Goal: Task Accomplishment & Management: Use online tool/utility

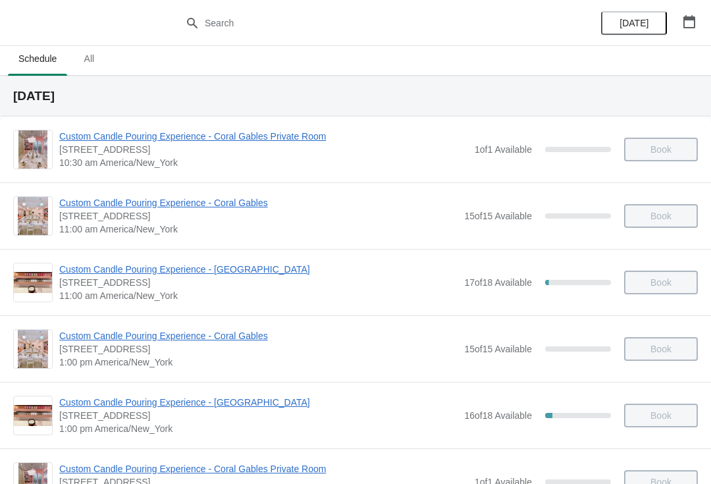
scroll to position [10, 0]
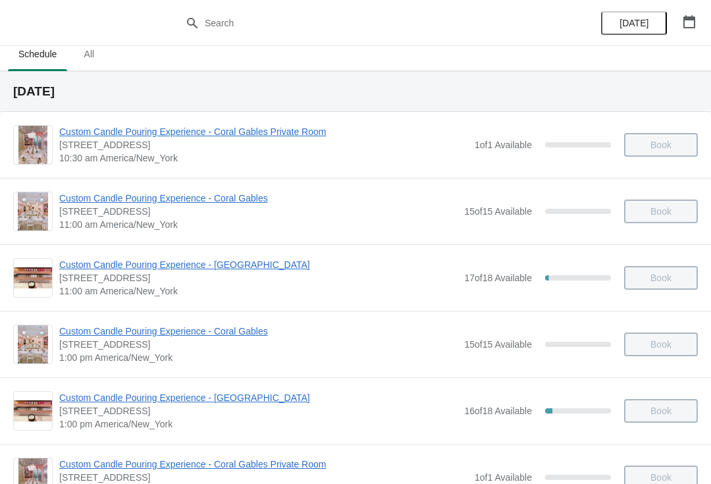
click at [583, 3] on div at bounding box center [355, 23] width 711 height 46
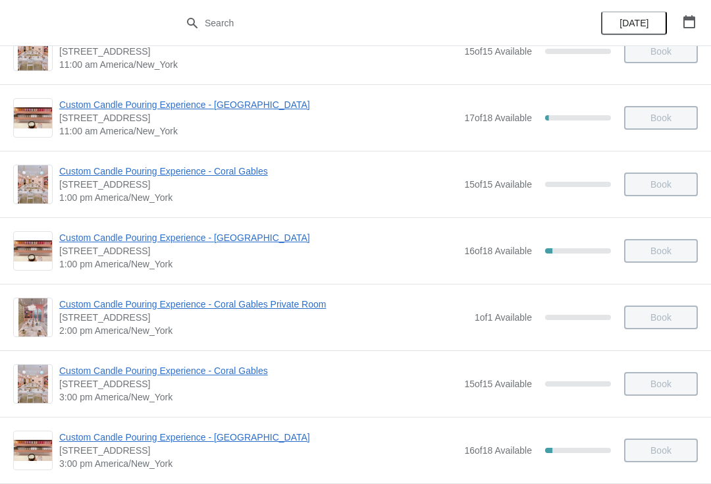
scroll to position [242, 0]
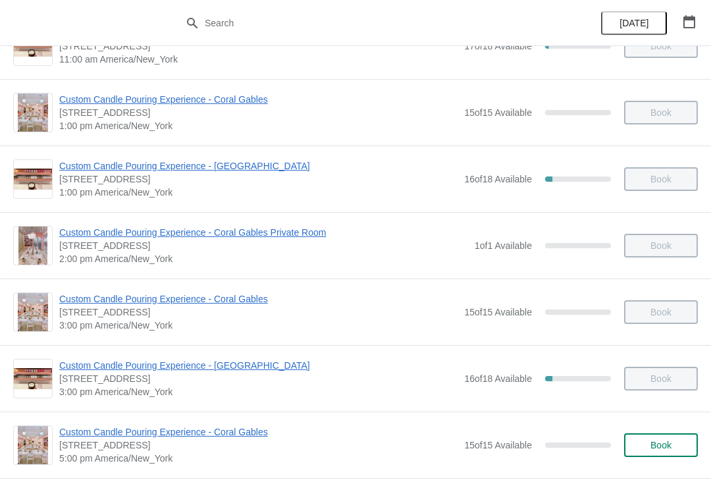
click at [687, 27] on icon "button" at bounding box center [689, 21] width 12 height 13
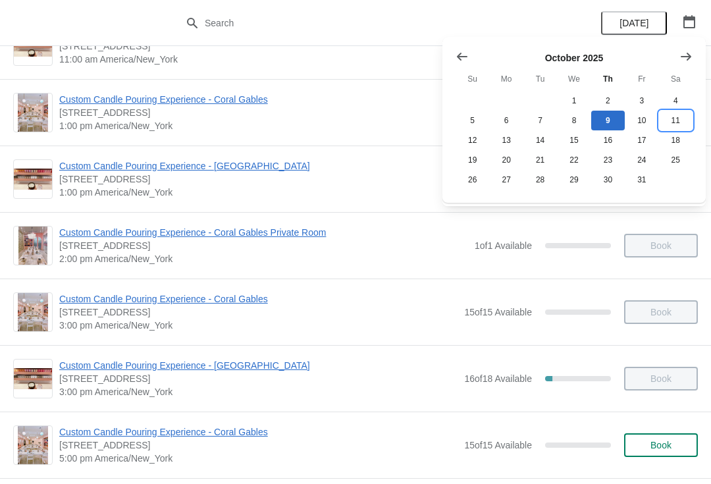
click at [677, 126] on button "11" at bounding box center [676, 121] width 34 height 20
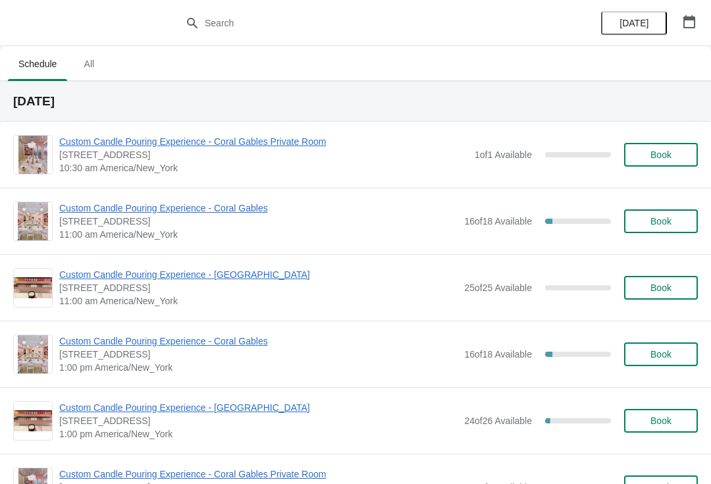
scroll to position [0, 0]
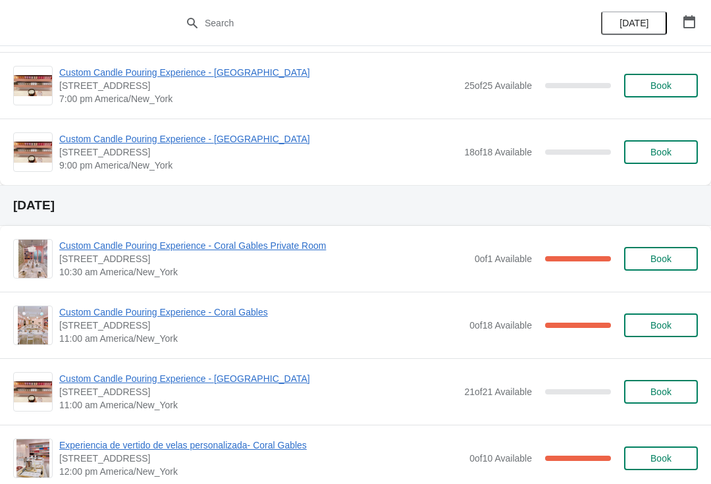
click at [577, 30] on div at bounding box center [355, 23] width 711 height 46
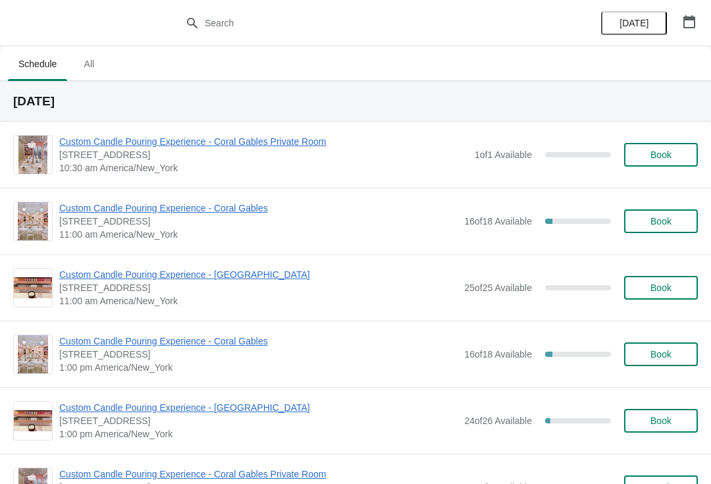
click at [696, 30] on button "button" at bounding box center [689, 22] width 24 height 24
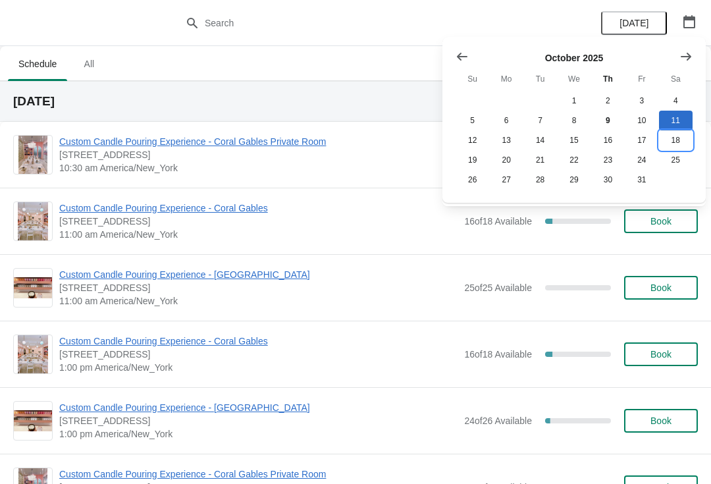
click at [673, 131] on button "18" at bounding box center [676, 140] width 34 height 20
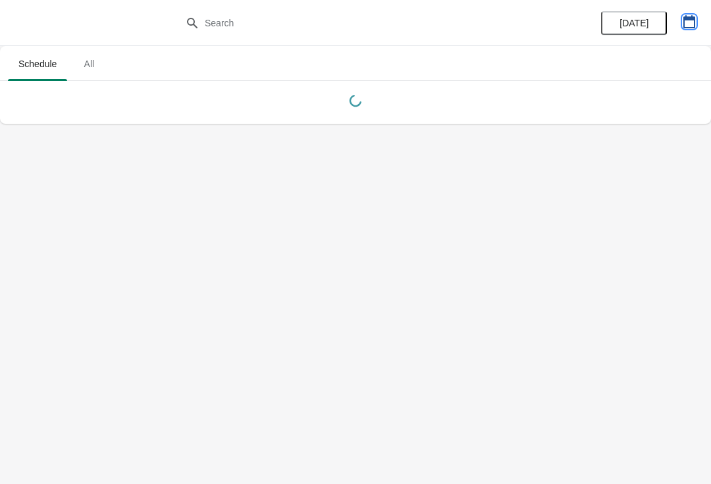
click at [683, 23] on icon "button" at bounding box center [689, 21] width 12 height 13
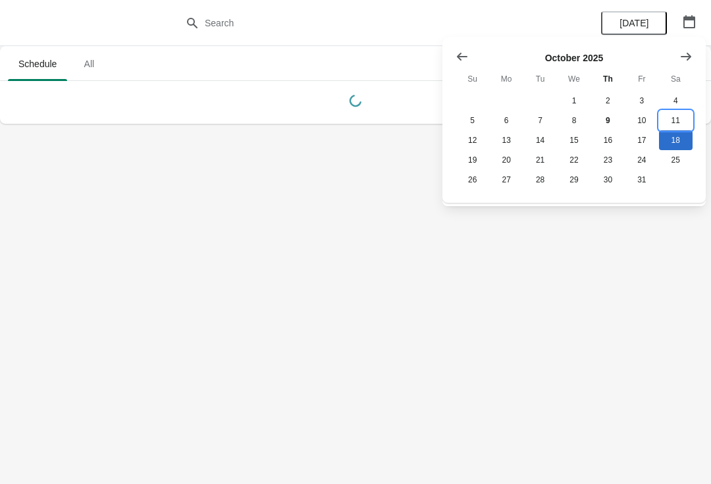
click at [672, 126] on button "11" at bounding box center [676, 121] width 34 height 20
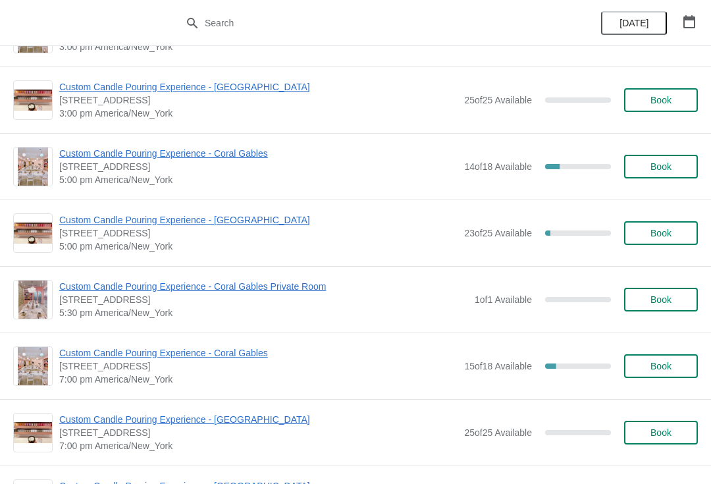
scroll to position [521, 0]
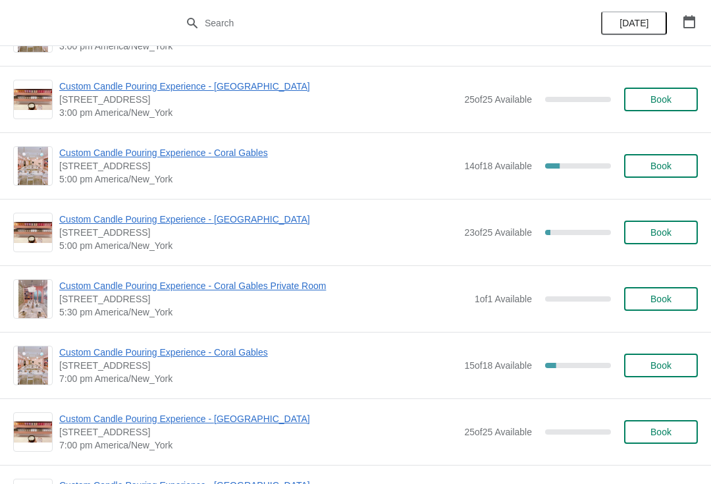
click at [271, 225] on span "Custom Candle Pouring Experience - [GEOGRAPHIC_DATA]" at bounding box center [258, 219] width 398 height 13
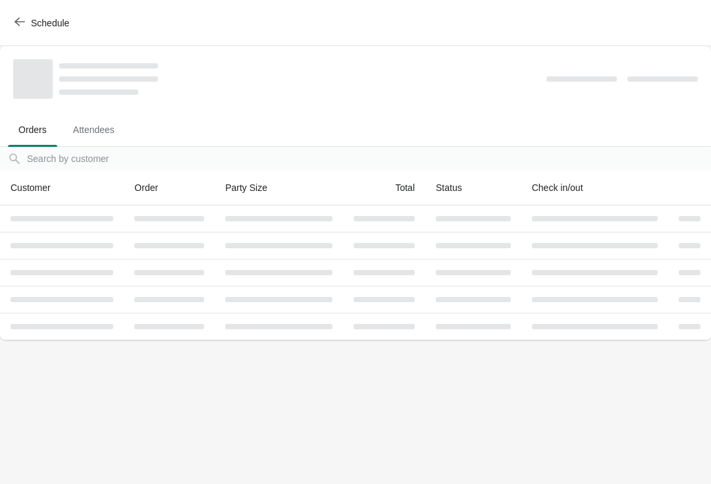
scroll to position [0, 0]
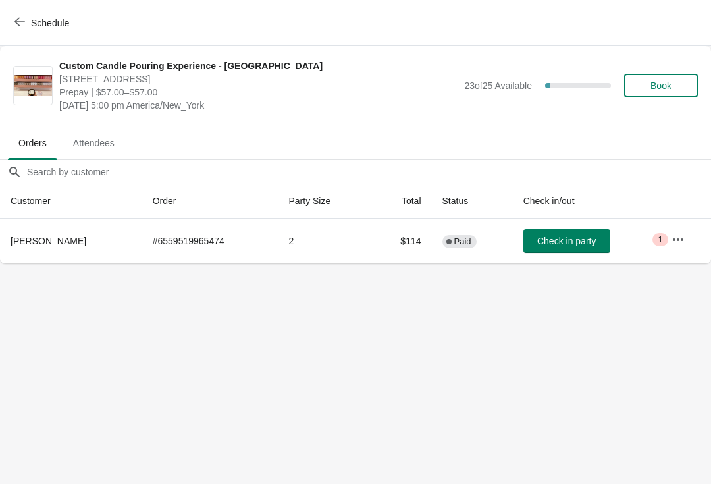
click at [551, 238] on span "Check in party" at bounding box center [566, 241] width 59 height 11
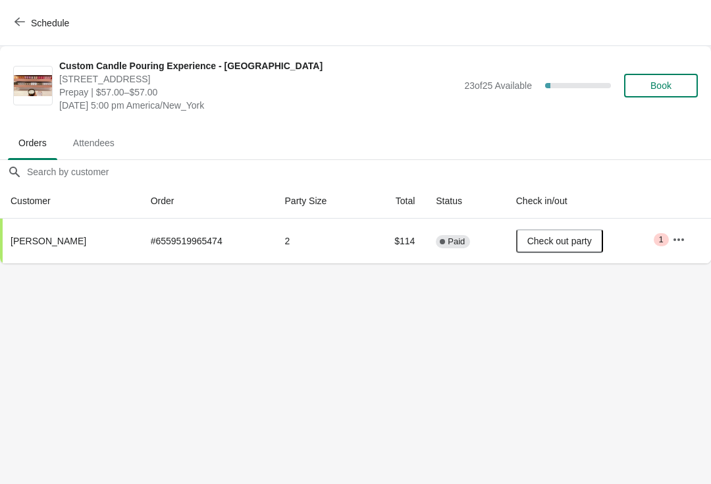
click at [26, 26] on span "Schedule" at bounding box center [43, 22] width 52 height 13
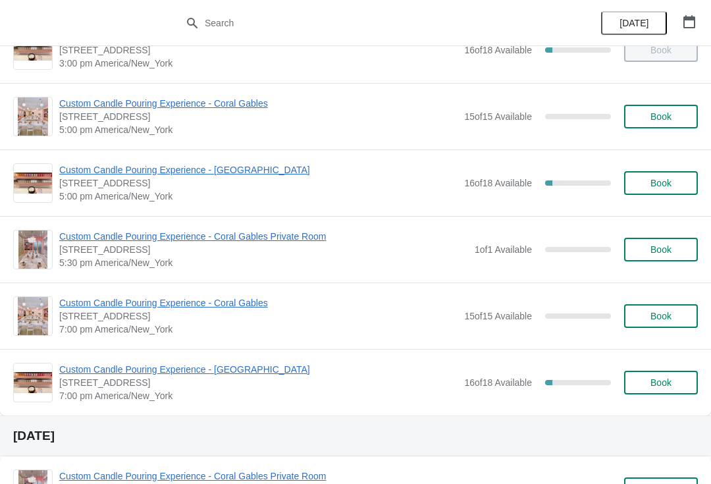
scroll to position [574, 0]
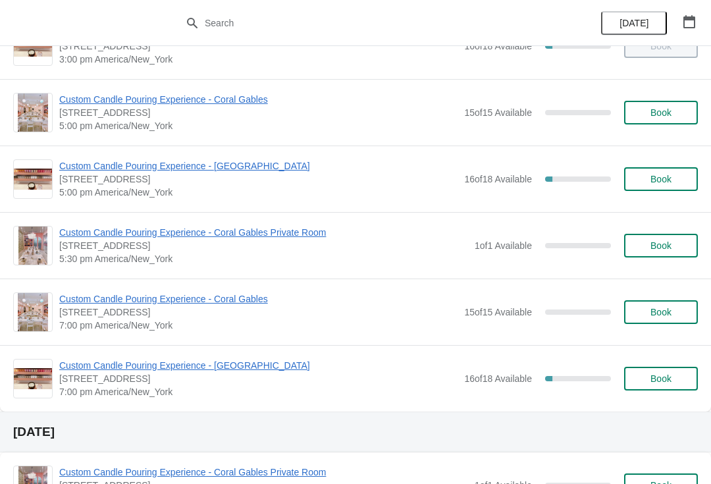
click at [255, 371] on span "Custom Candle Pouring Experience - [GEOGRAPHIC_DATA]" at bounding box center [258, 365] width 398 height 13
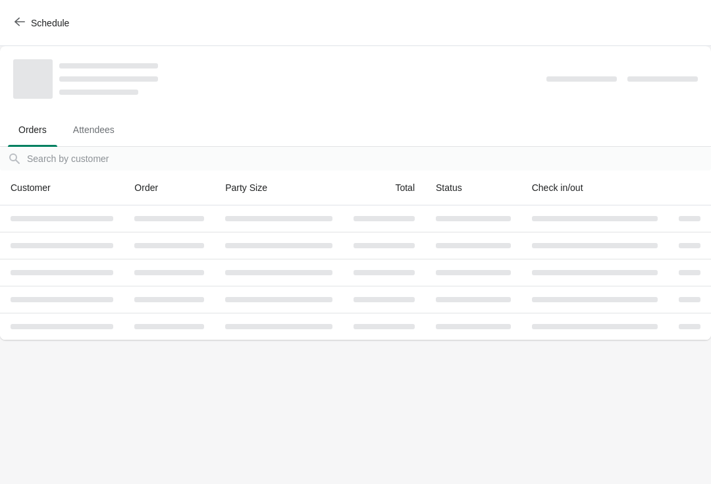
scroll to position [0, 0]
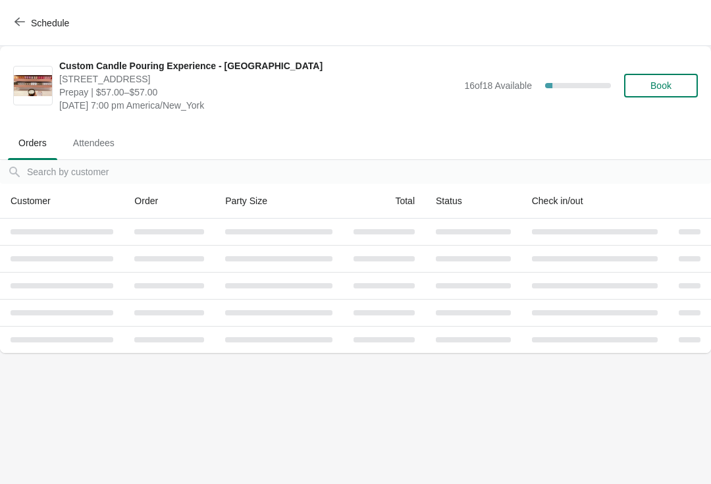
click at [329, 390] on body "Schedule Custom Candle Pouring Experience - [GEOGRAPHIC_DATA] [STREET_ADDRESS] …" at bounding box center [355, 242] width 711 height 484
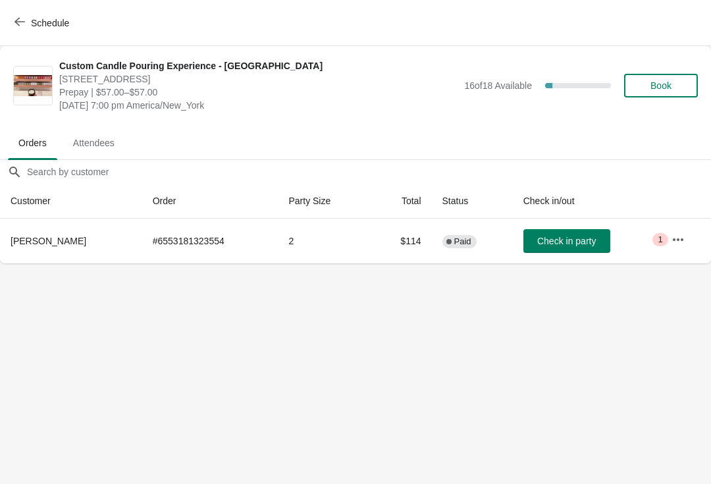
click at [30, 20] on span "Schedule" at bounding box center [43, 22] width 52 height 13
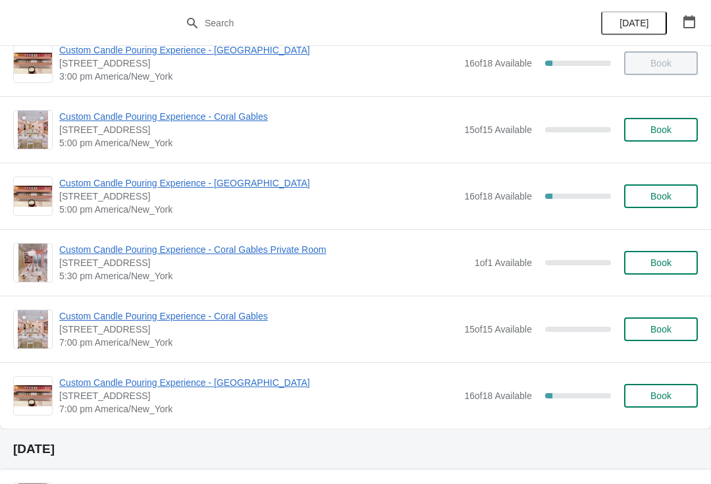
scroll to position [577, 0]
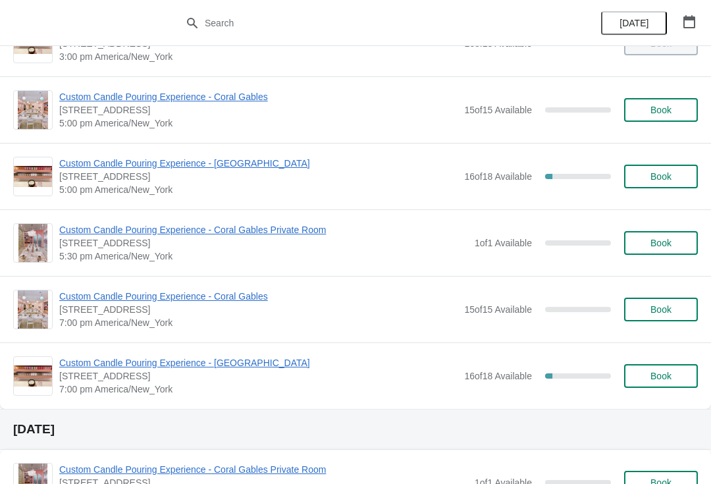
click at [259, 365] on span "Custom Candle Pouring Experience - [GEOGRAPHIC_DATA]" at bounding box center [258, 362] width 398 height 13
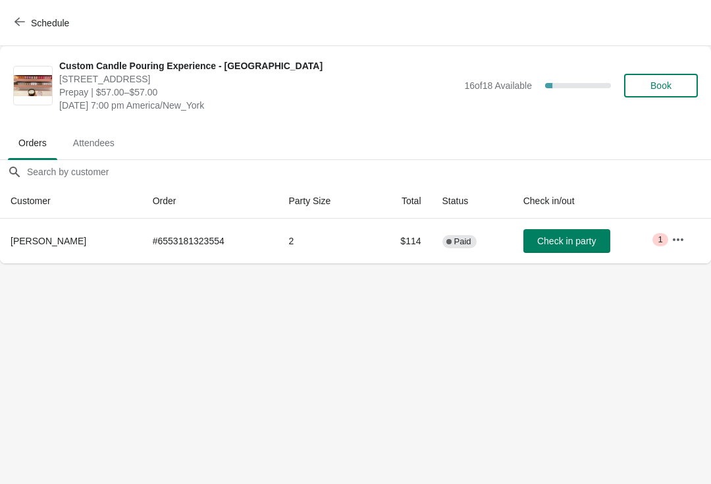
scroll to position [0, 0]
click at [683, 240] on icon "button" at bounding box center [678, 239] width 11 height 3
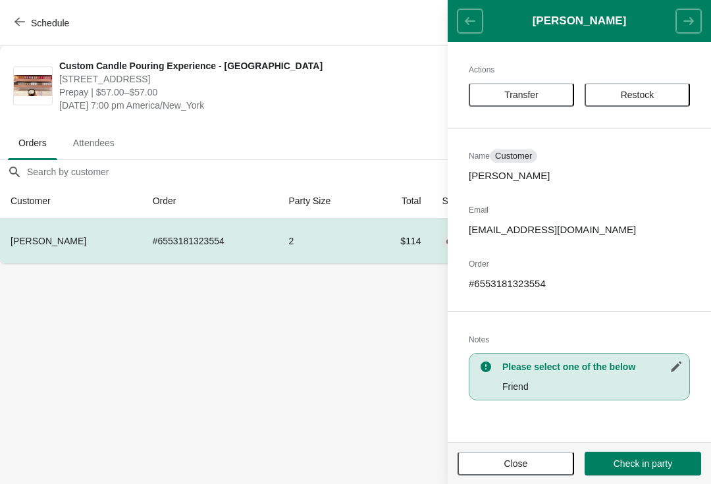
click at [522, 283] on p "# 6553181323554" at bounding box center [579, 283] width 221 height 13
click at [533, 277] on p "# 6553181323554" at bounding box center [579, 283] width 221 height 13
copy p "6553181323554"
